Goal: Transaction & Acquisition: Obtain resource

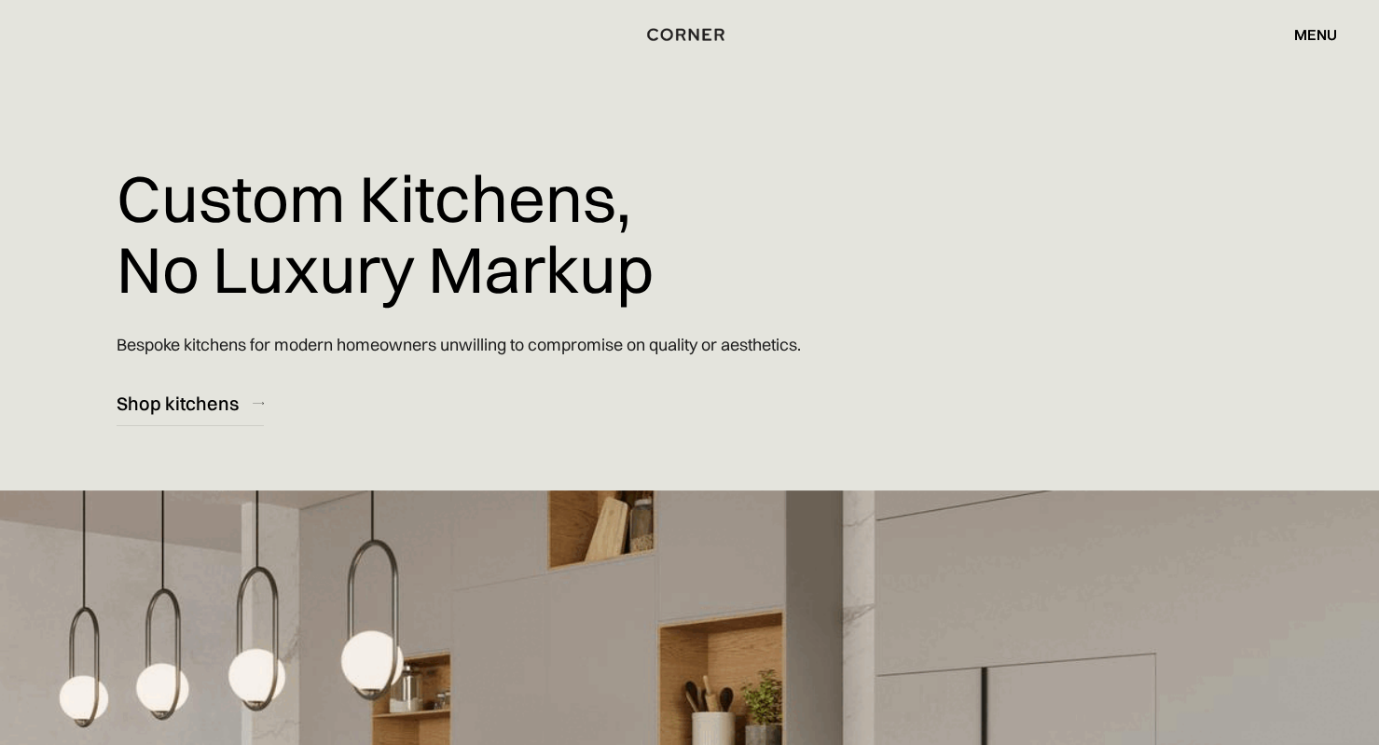
click at [1318, 34] on div "menu" at bounding box center [1315, 34] width 43 height 15
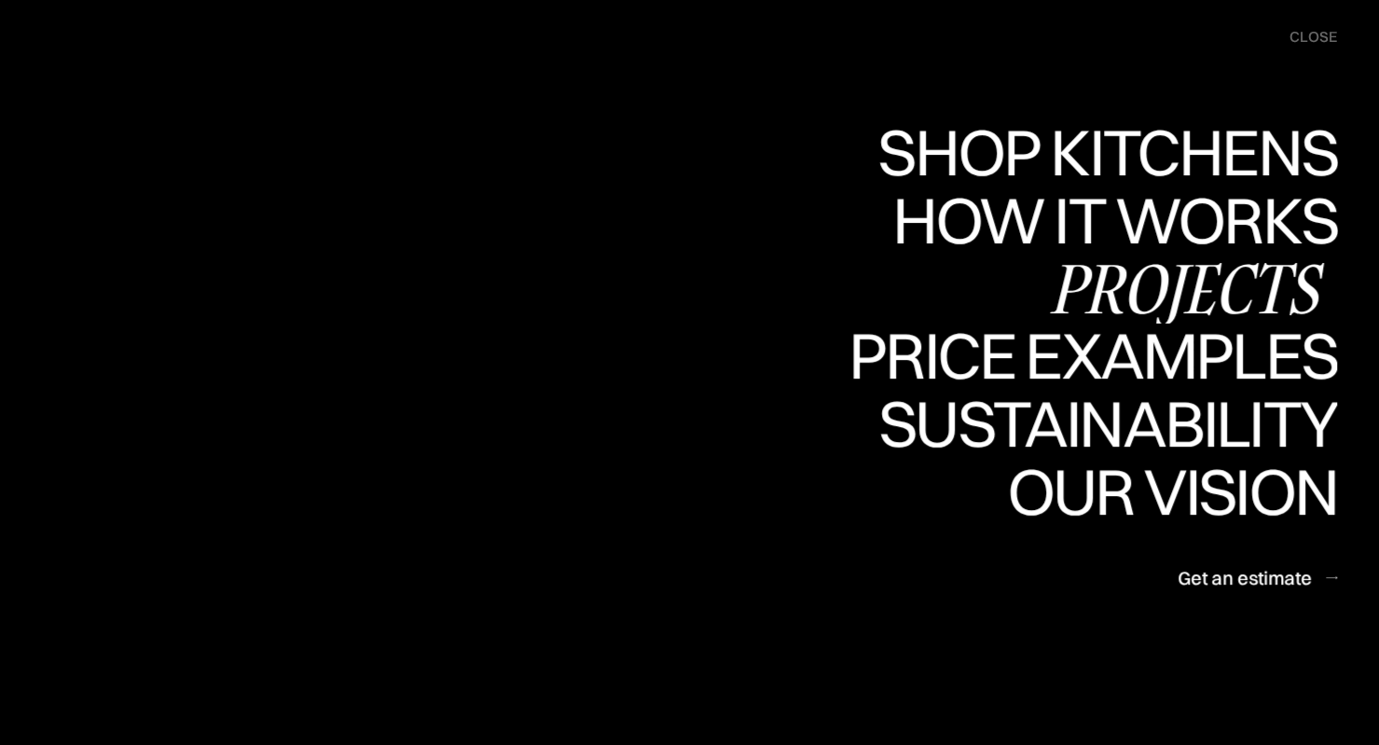
click at [0, 0] on div "Projects" at bounding box center [0, 0] width 0 height 0
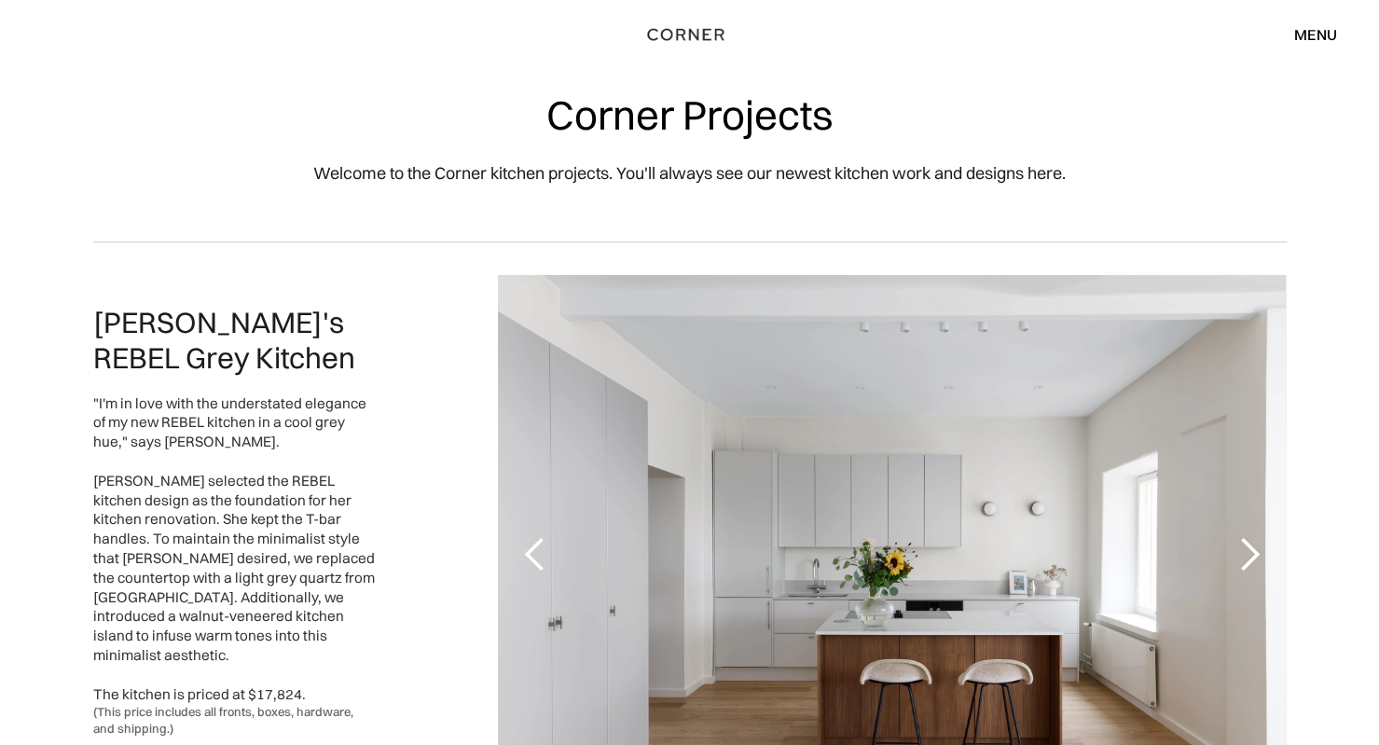
scroll to position [208, 0]
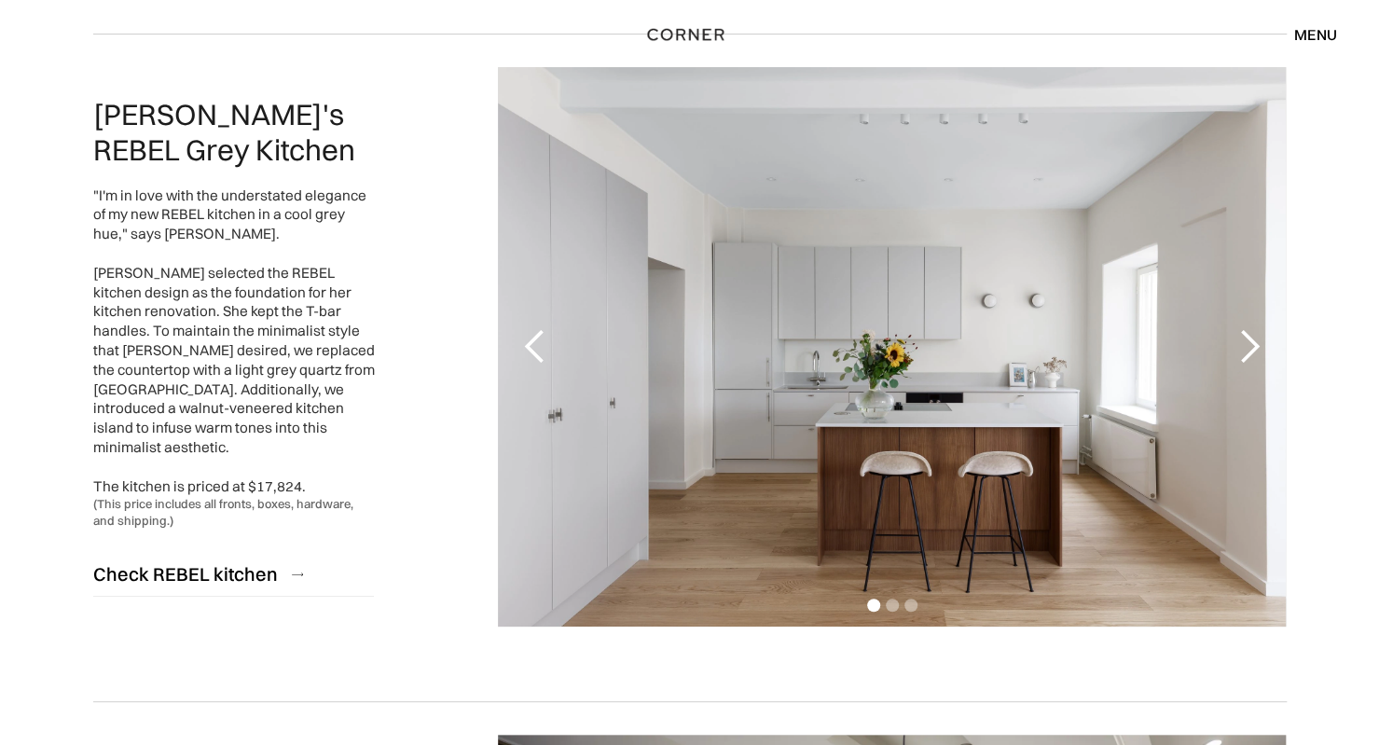
click at [1251, 349] on div "next slide" at bounding box center [1247, 346] width 37 height 37
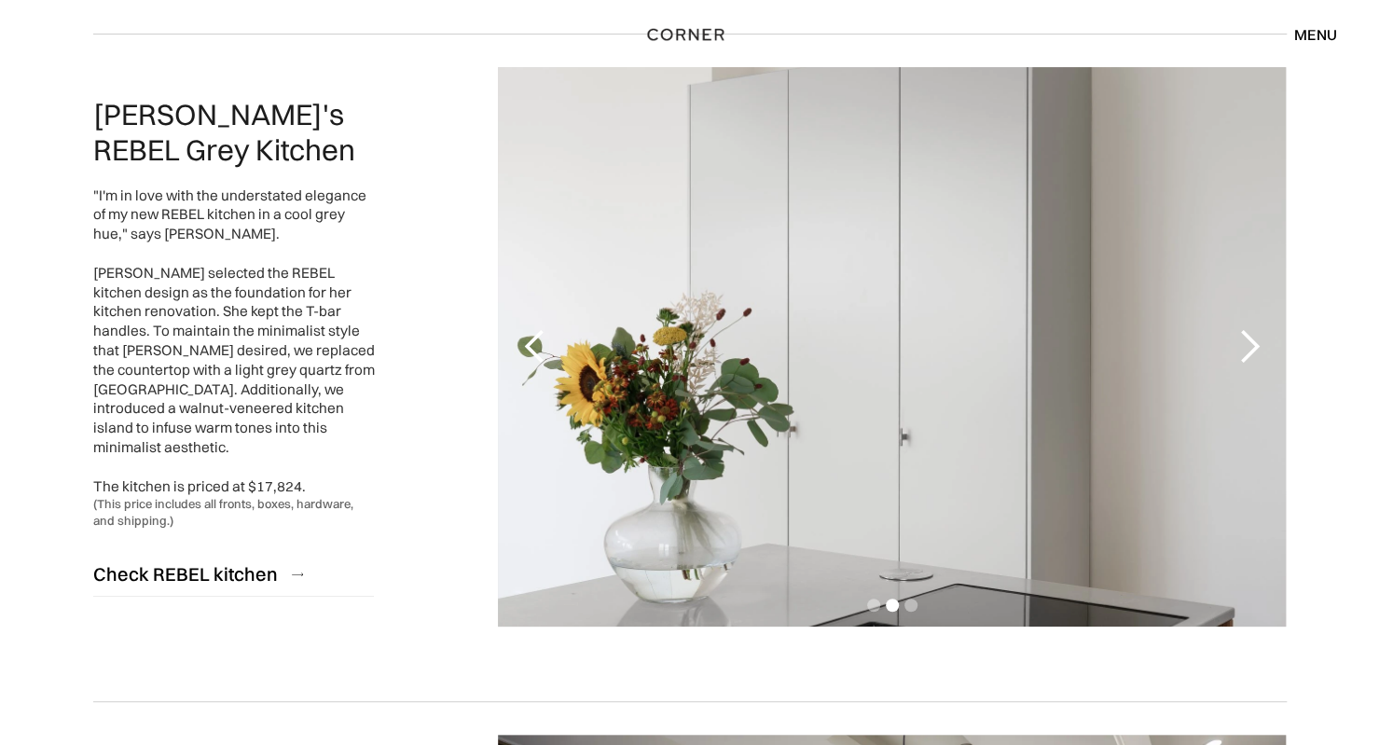
click at [1251, 349] on div "next slide" at bounding box center [1247, 346] width 37 height 37
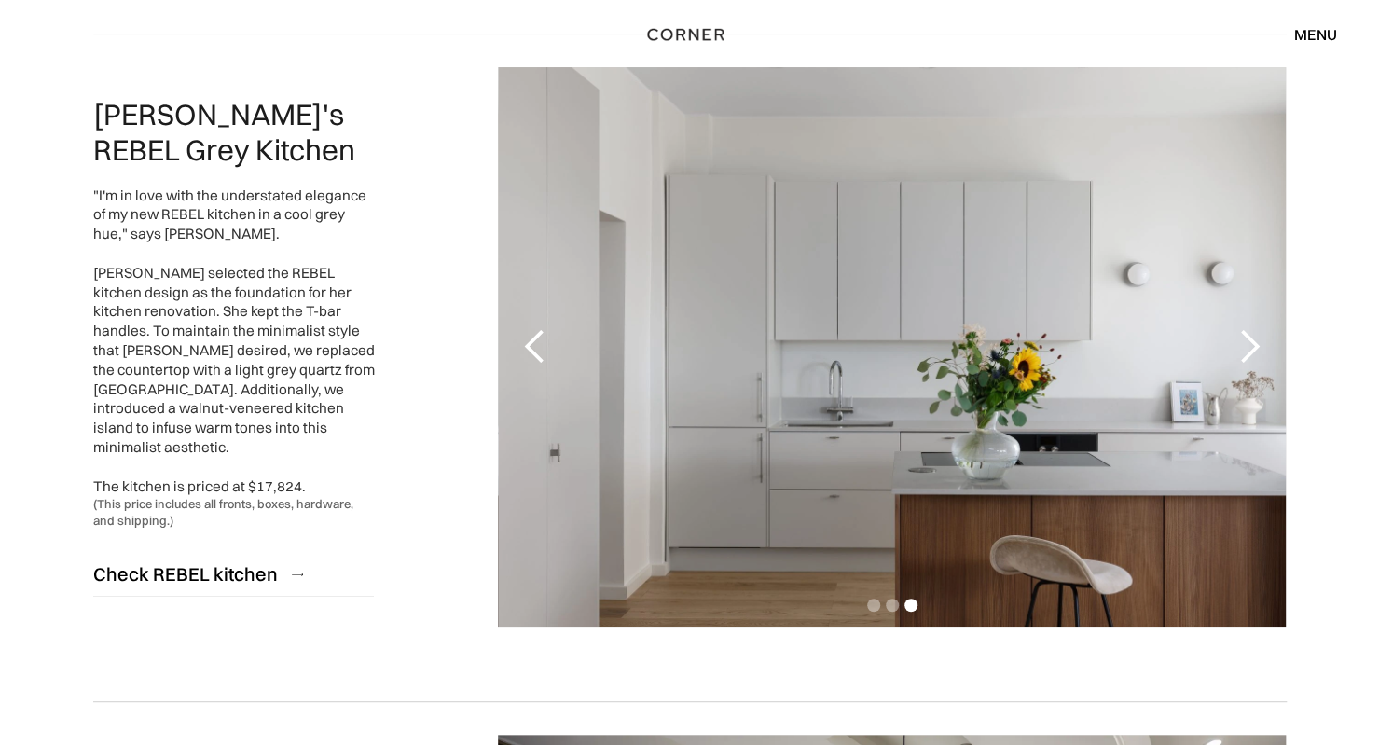
click at [1251, 349] on div "next slide" at bounding box center [1247, 346] width 37 height 37
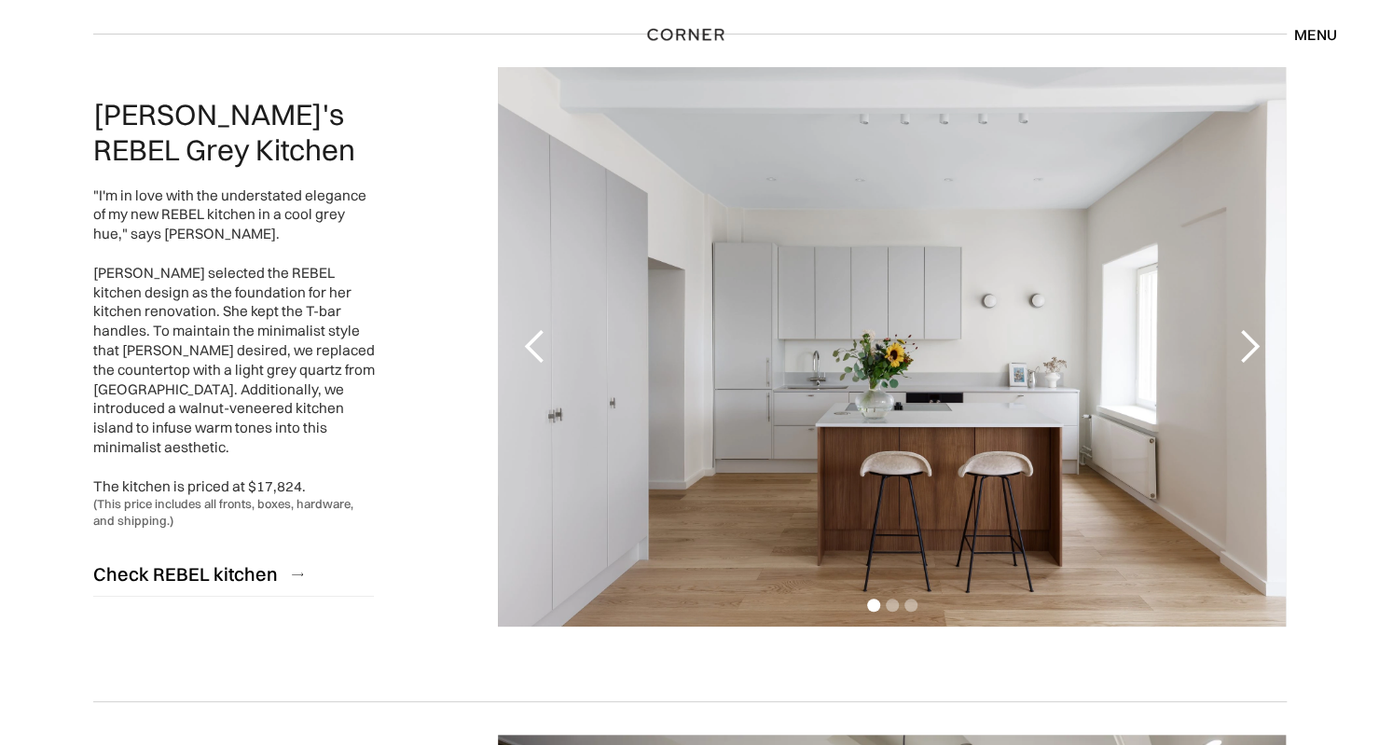
click at [1251, 349] on div "next slide" at bounding box center [1247, 346] width 37 height 37
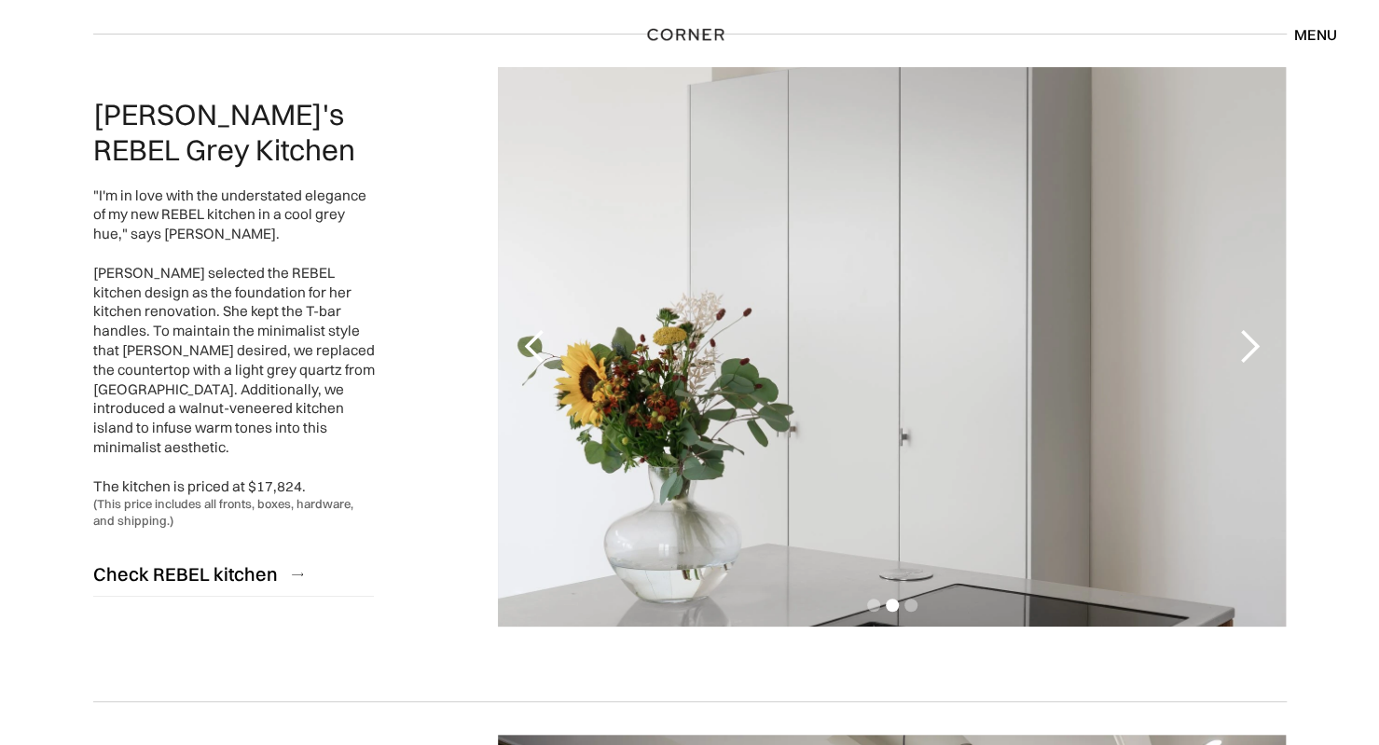
click at [1251, 349] on div "next slide" at bounding box center [1247, 346] width 37 height 37
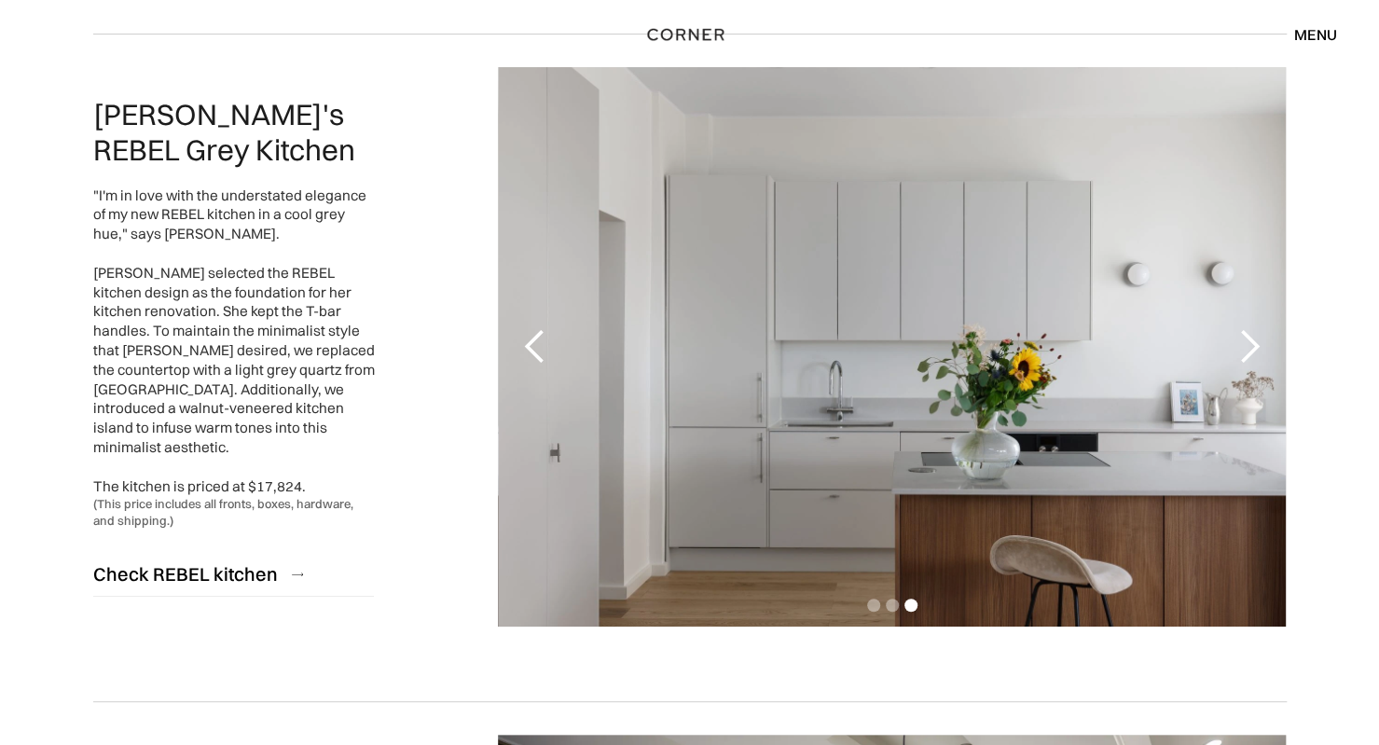
click at [1311, 34] on div "menu" at bounding box center [1315, 34] width 43 height 15
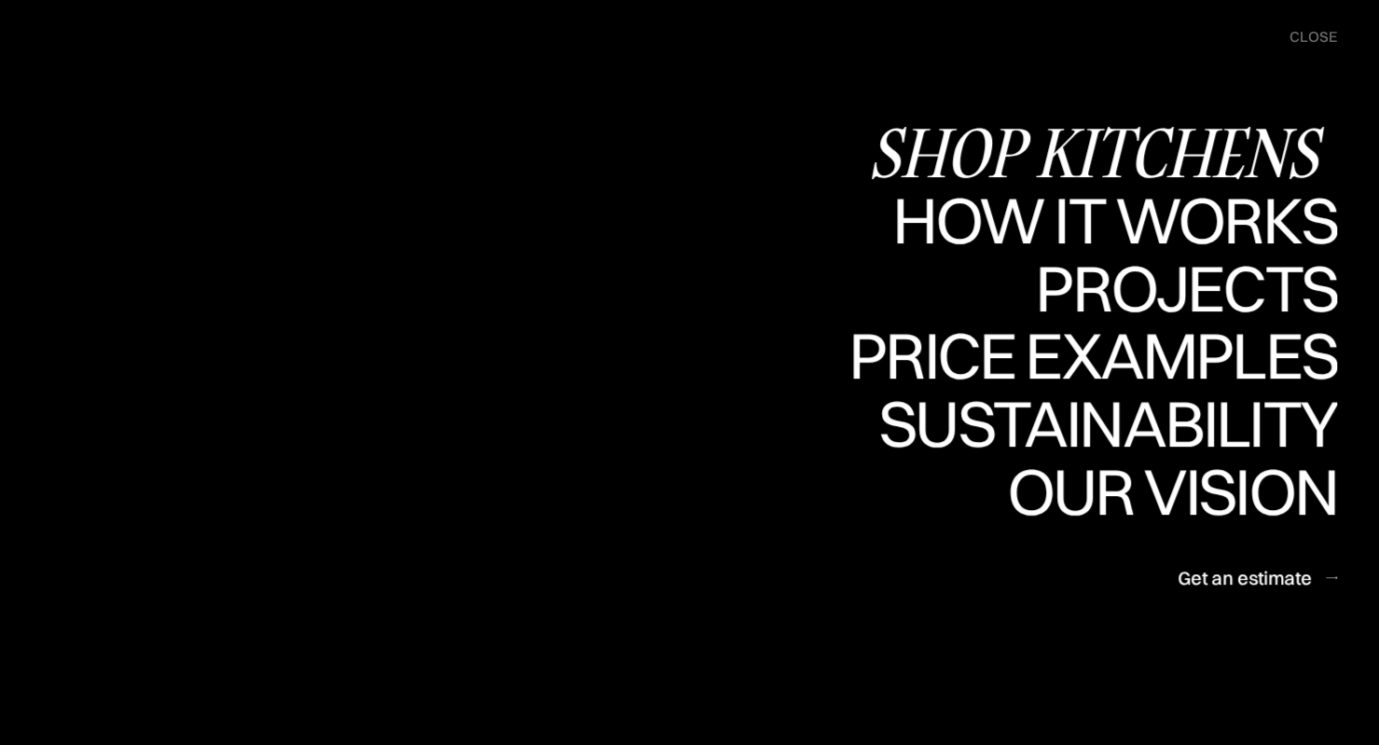
click at [1174, 146] on div "Shop Kitchens" at bounding box center [1102, 151] width 469 height 65
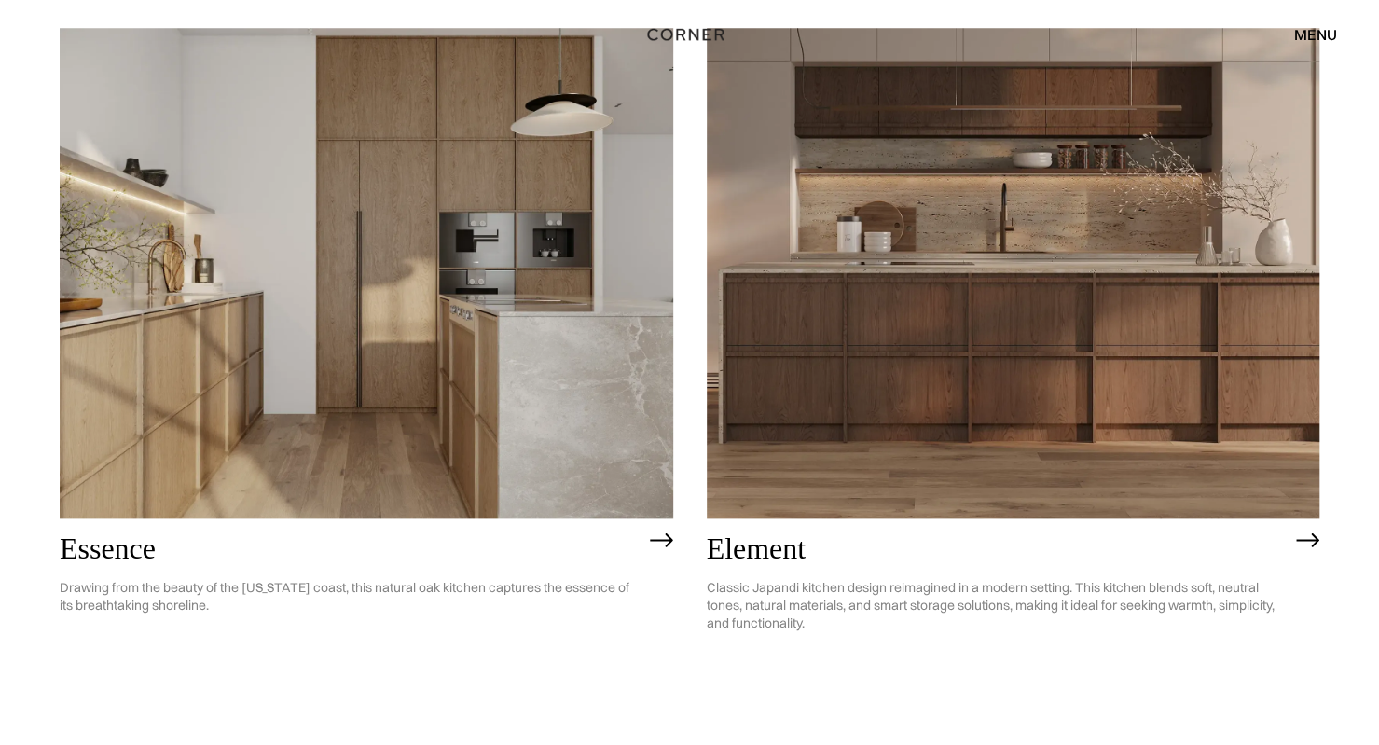
scroll to position [1014, 0]
click at [140, 545] on h2 "Essence" at bounding box center [350, 547] width 581 height 33
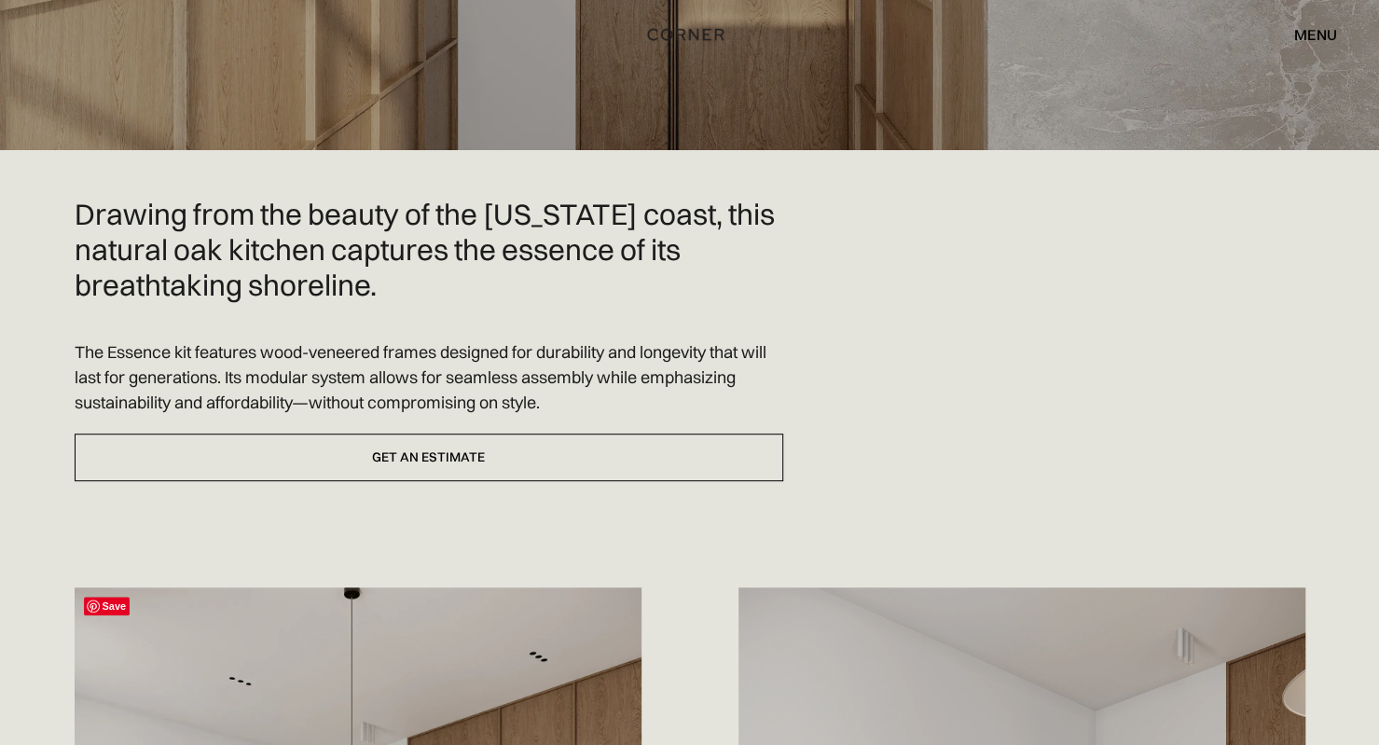
scroll to position [408, 0]
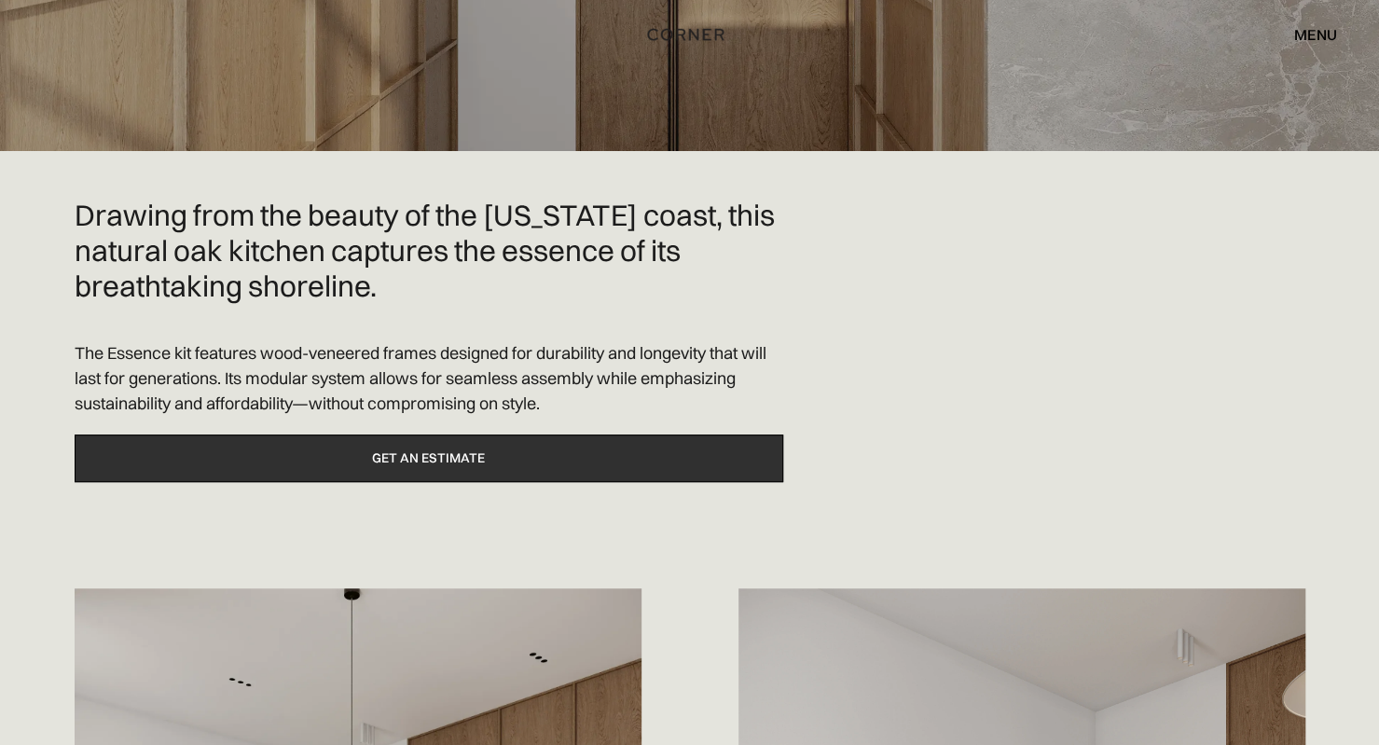
click at [473, 456] on link "Get an estimate" at bounding box center [429, 458] width 708 height 48
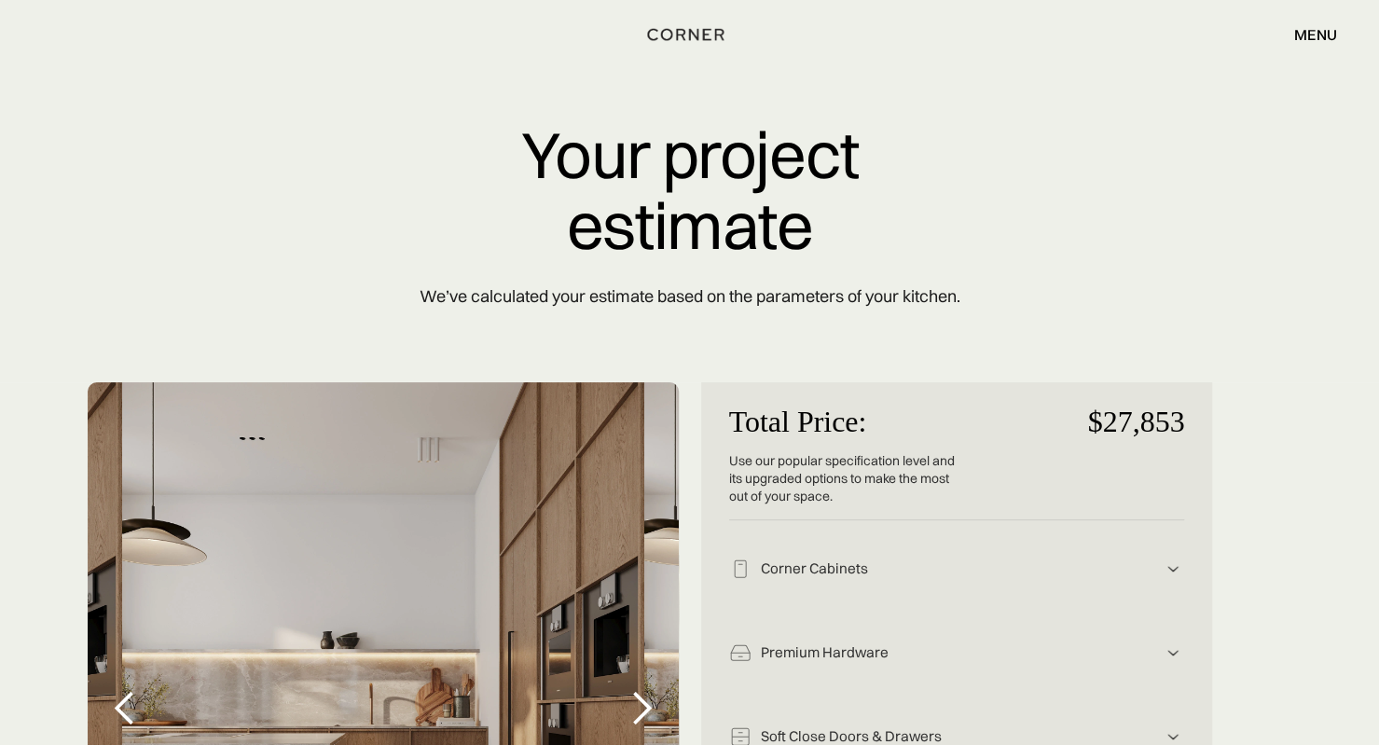
click at [1172, 569] on img at bounding box center [1172, 568] width 22 height 22
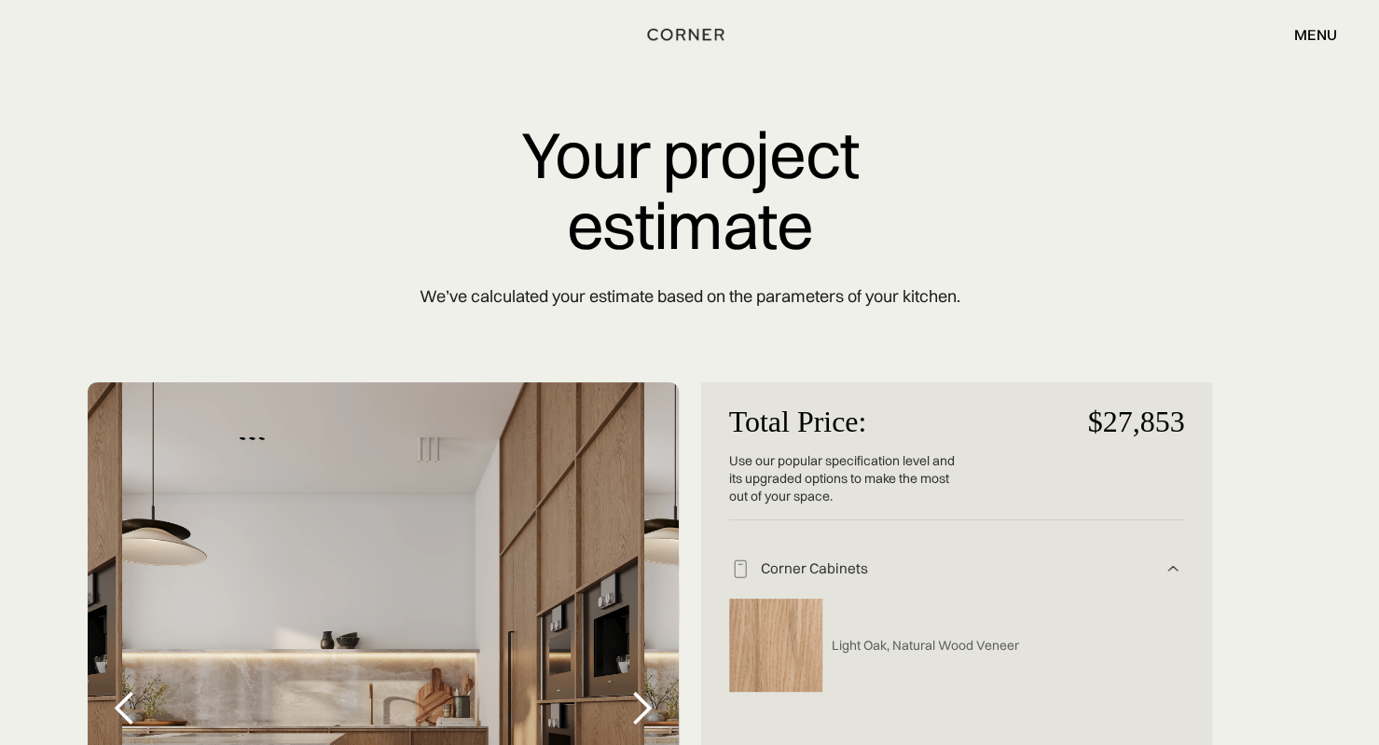
scroll to position [175, 0]
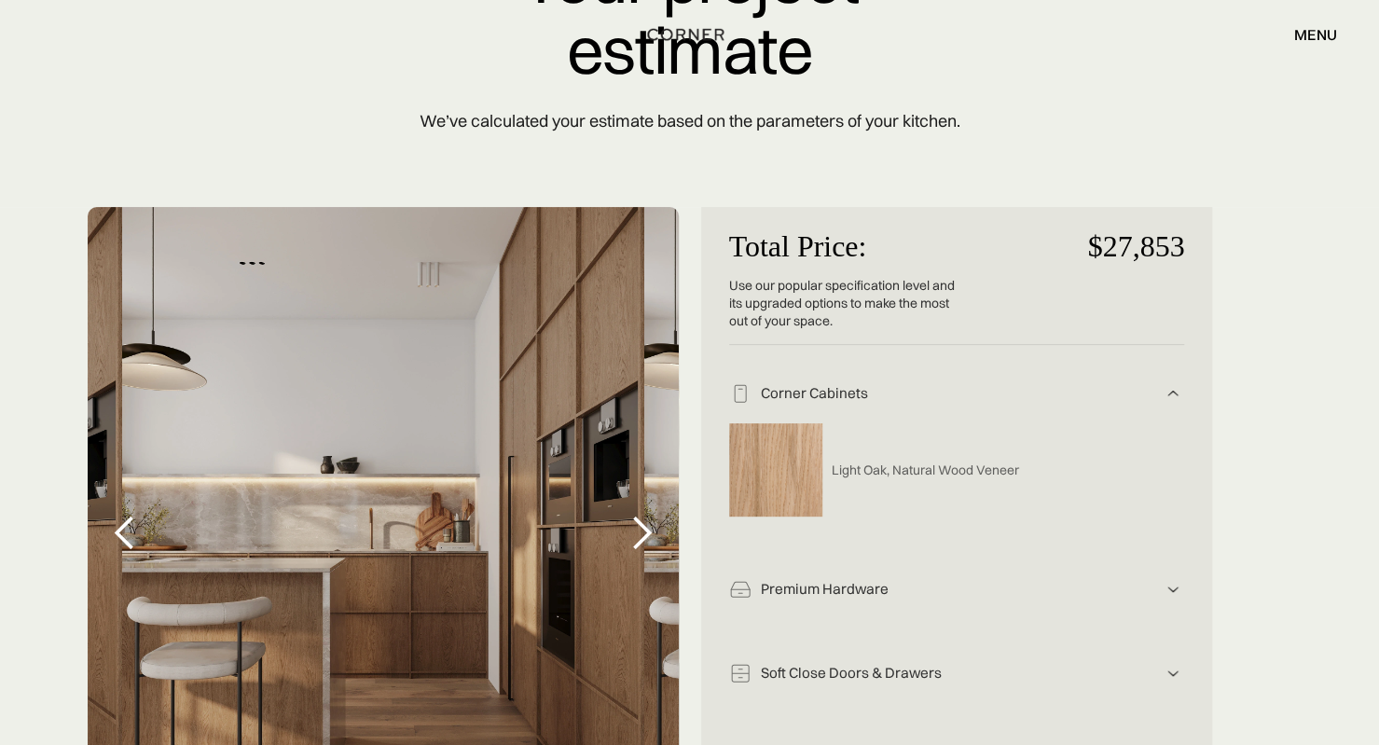
click at [1173, 405] on img at bounding box center [1172, 393] width 22 height 22
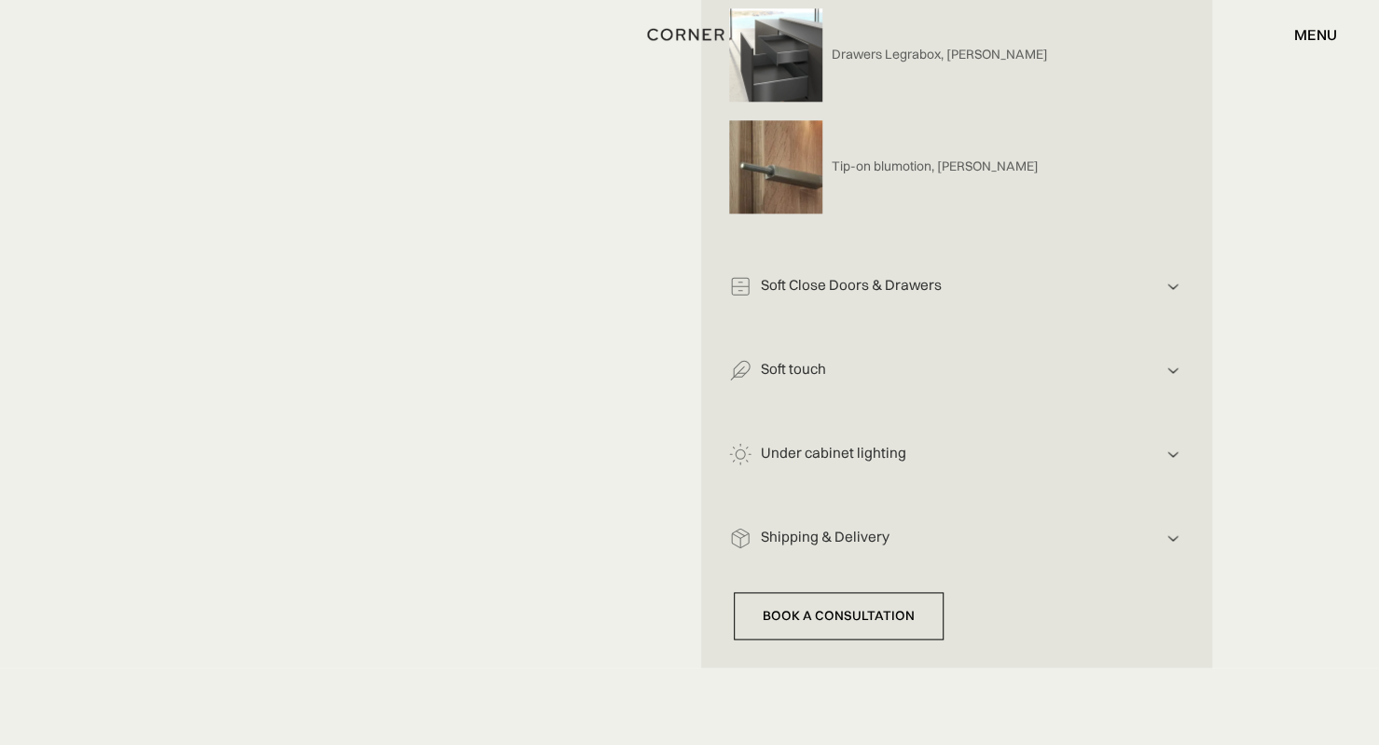
scroll to position [1071, 0]
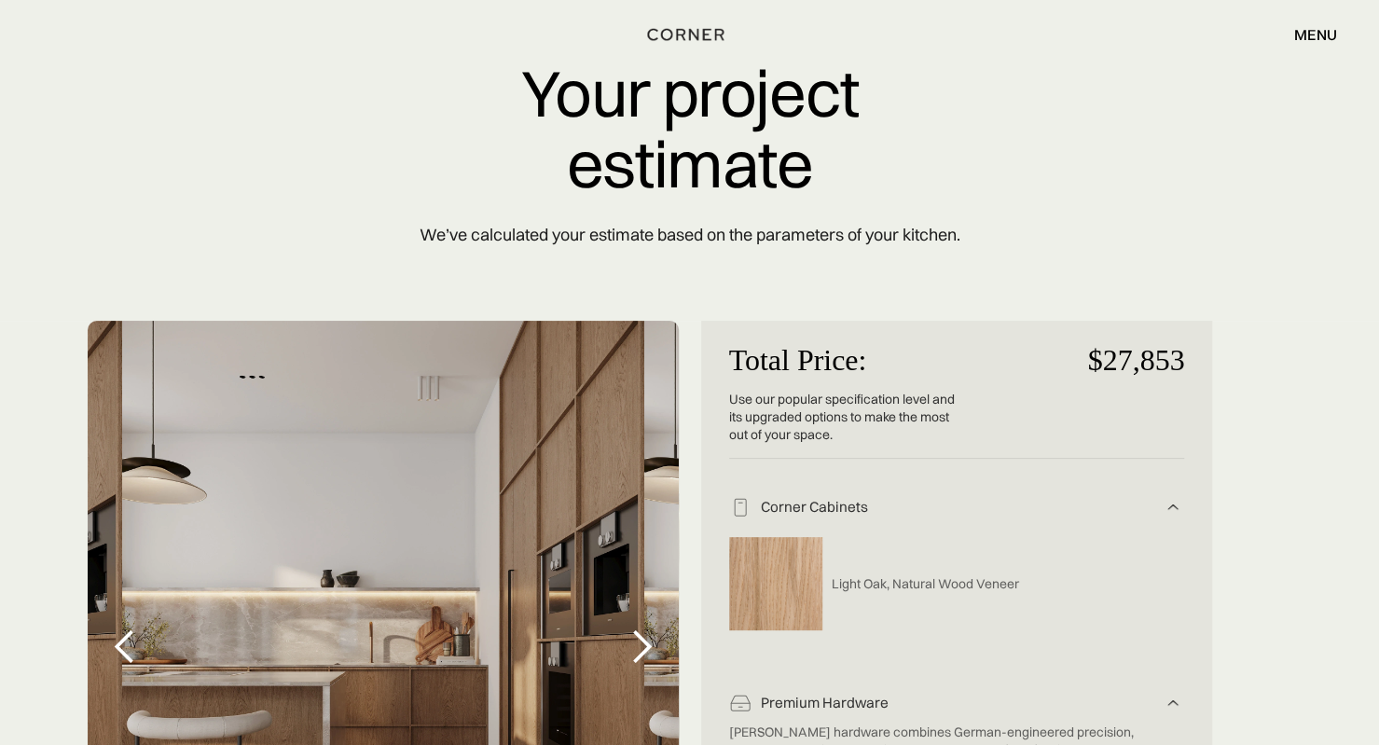
scroll to position [0, 0]
